Goal: Information Seeking & Learning: Compare options

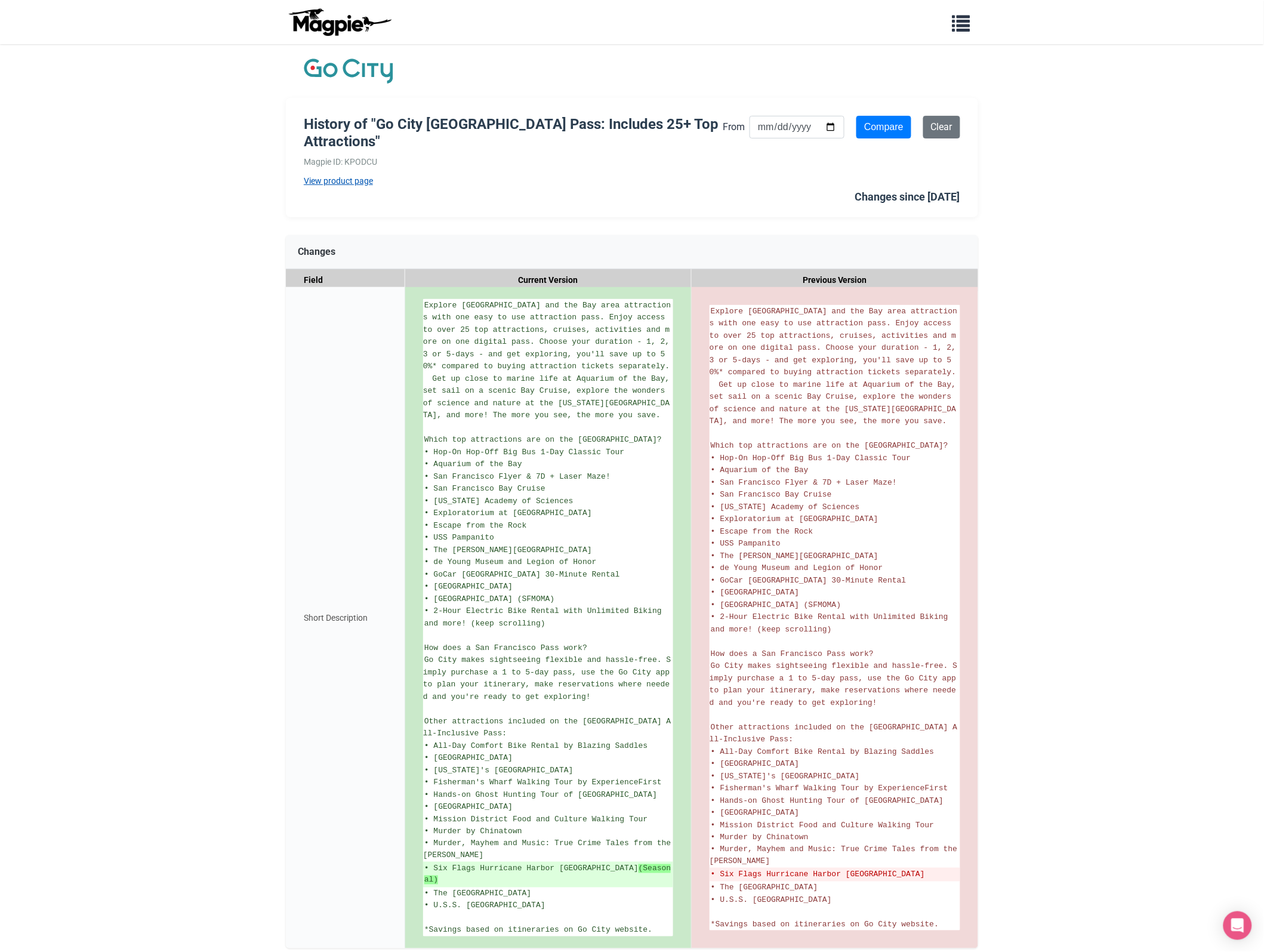
click at [343, 182] on link "View product page" at bounding box center [513, 181] width 419 height 13
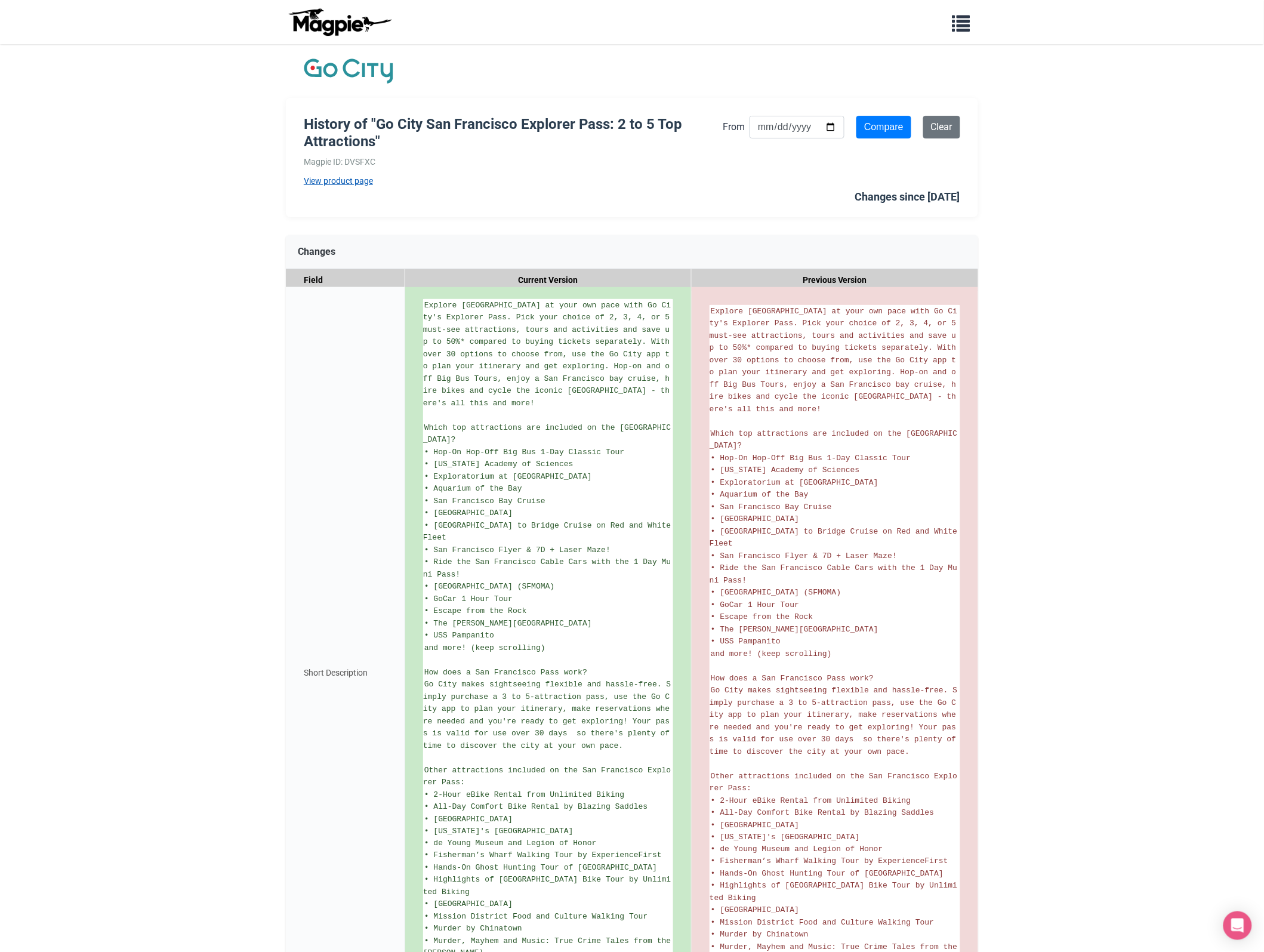
click at [348, 183] on link "View product page" at bounding box center [513, 181] width 419 height 13
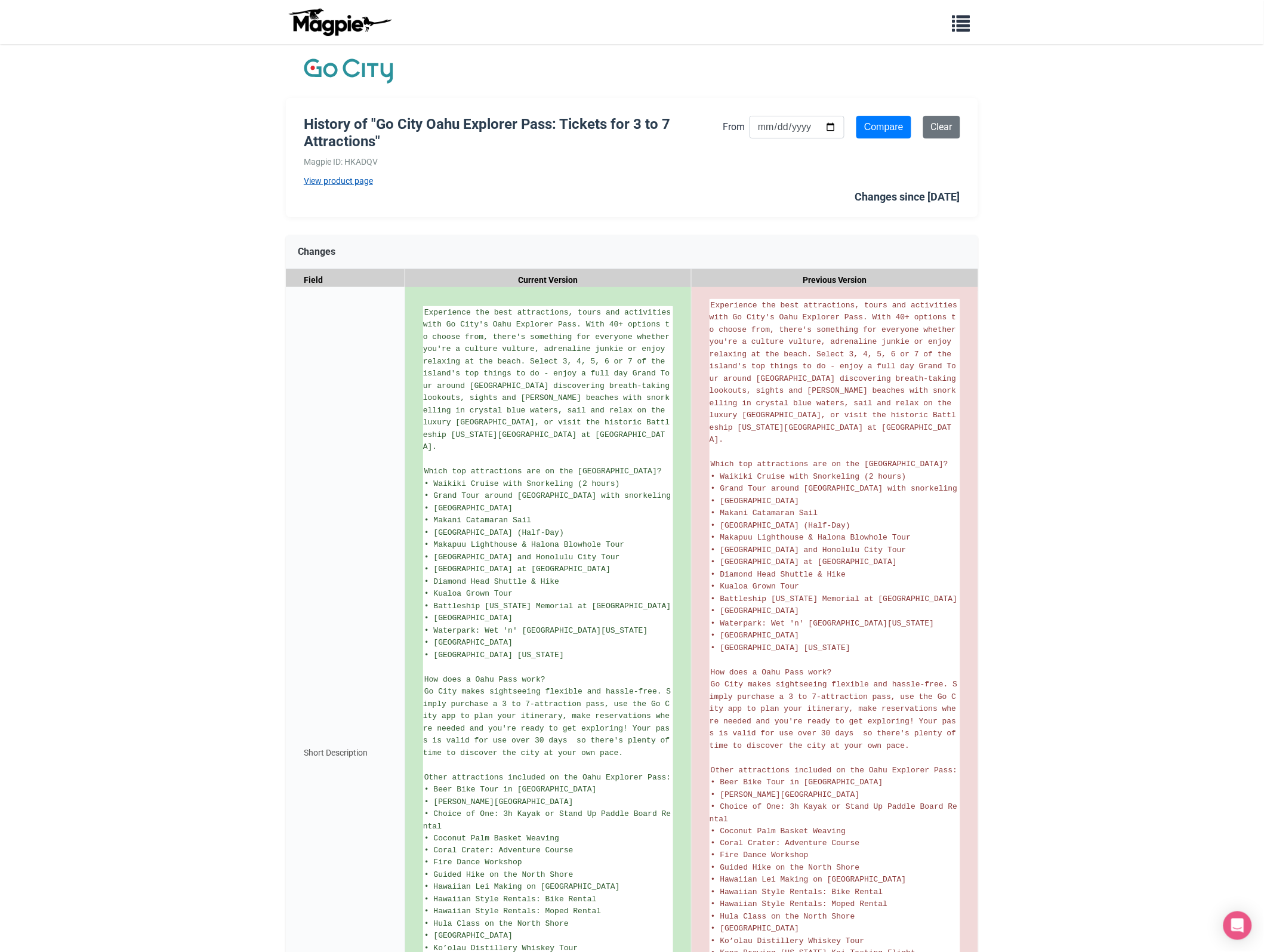
click at [338, 182] on link "View product page" at bounding box center [513, 181] width 419 height 13
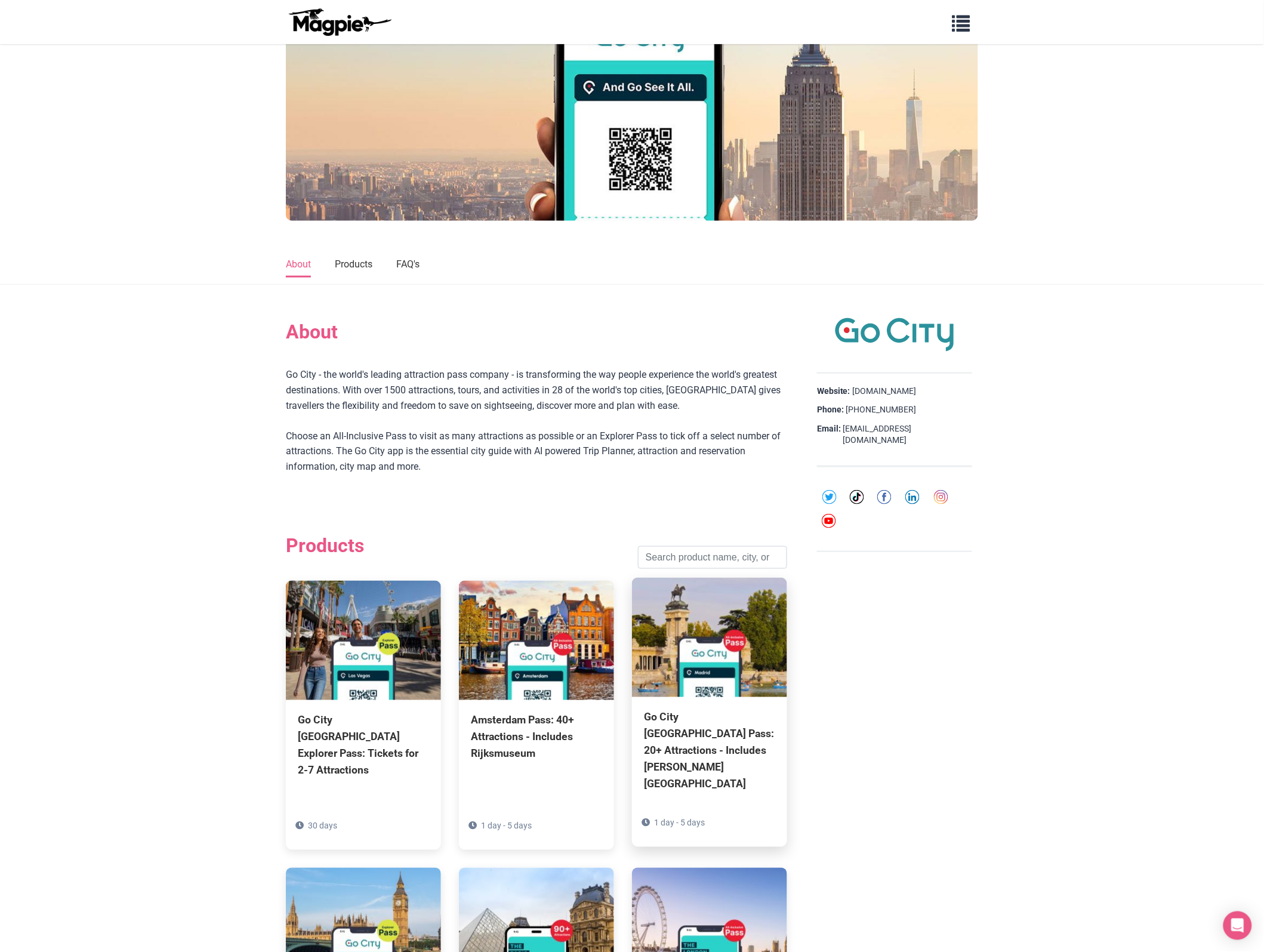
scroll to position [149, 0]
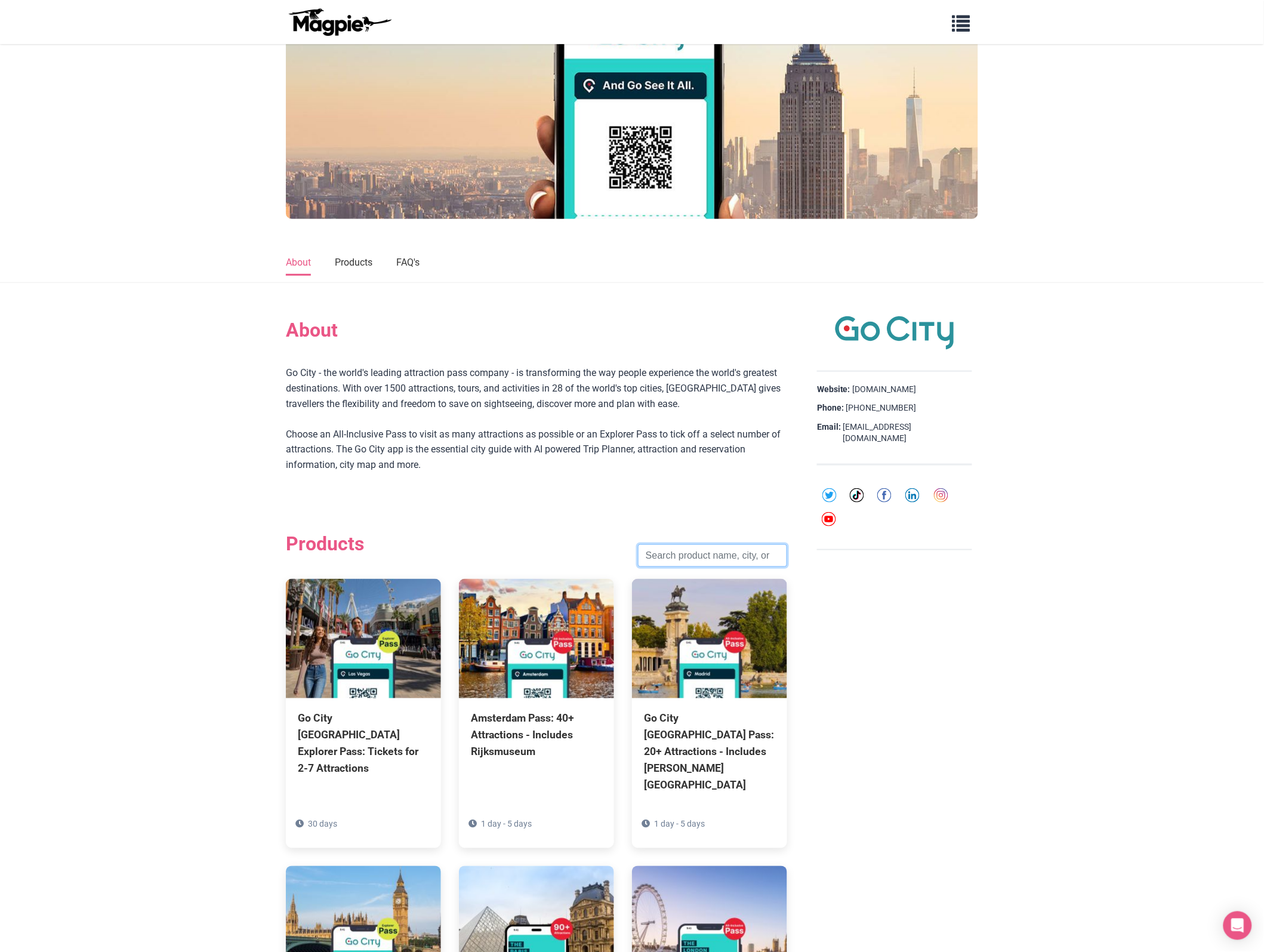
drag, startPoint x: 747, startPoint y: 558, endPoint x: 732, endPoint y: 560, distance: 15.1
click at [747, 558] on input "search" at bounding box center [712, 555] width 150 height 23
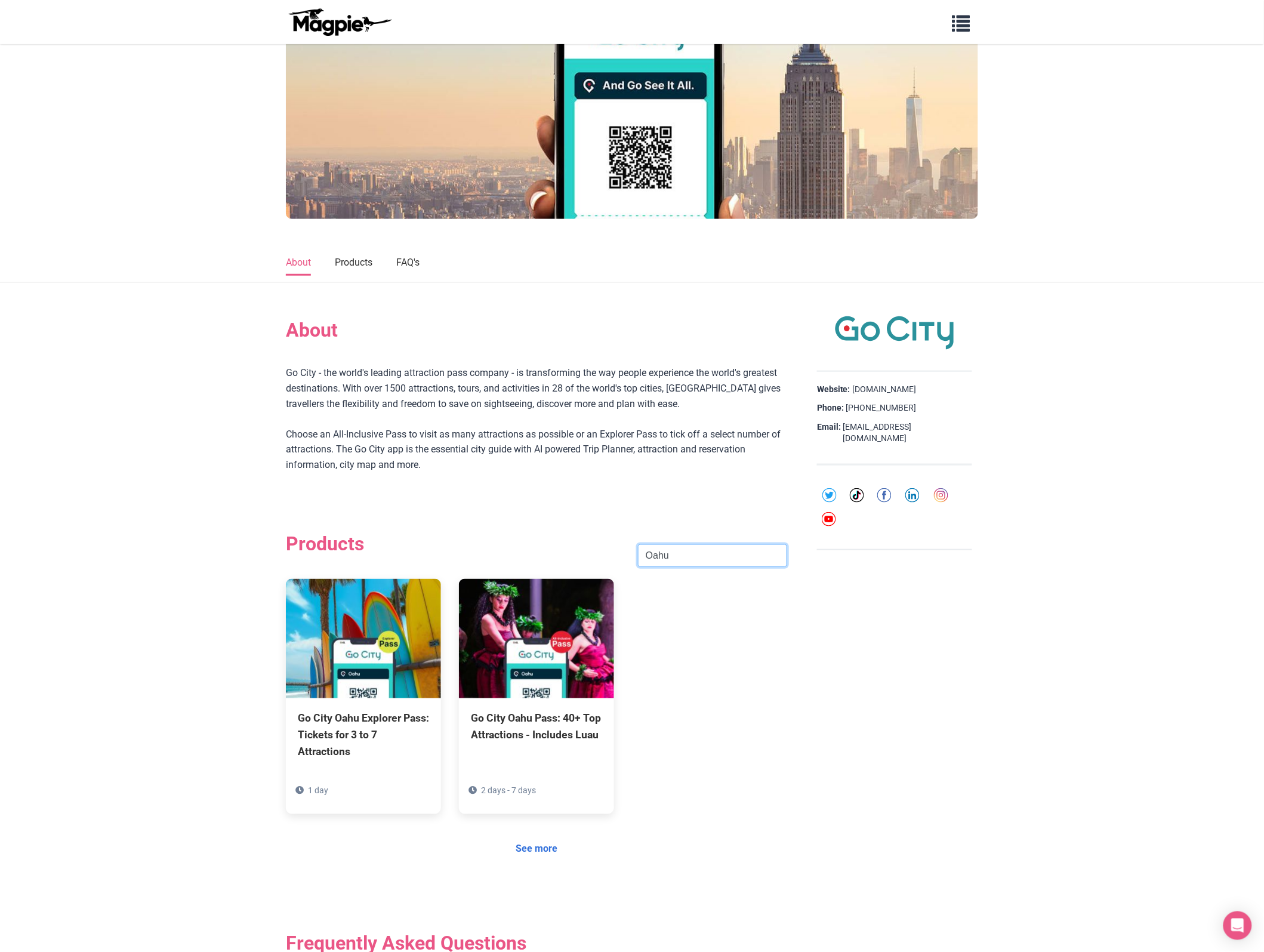
type input "Oahu"
click button "Search" at bounding box center [0, 0] width 0 height 0
click at [508, 736] on div "Go City Oahu Pass: 40+ Top Attractions - Includes Luau" at bounding box center [536, 724] width 131 height 33
click at [352, 714] on div "Go City Oahu Explorer Pass: Tickets for 3 to 7 Attractions" at bounding box center [363, 732] width 131 height 50
